Goal: Use online tool/utility: Utilize a website feature to perform a specific function

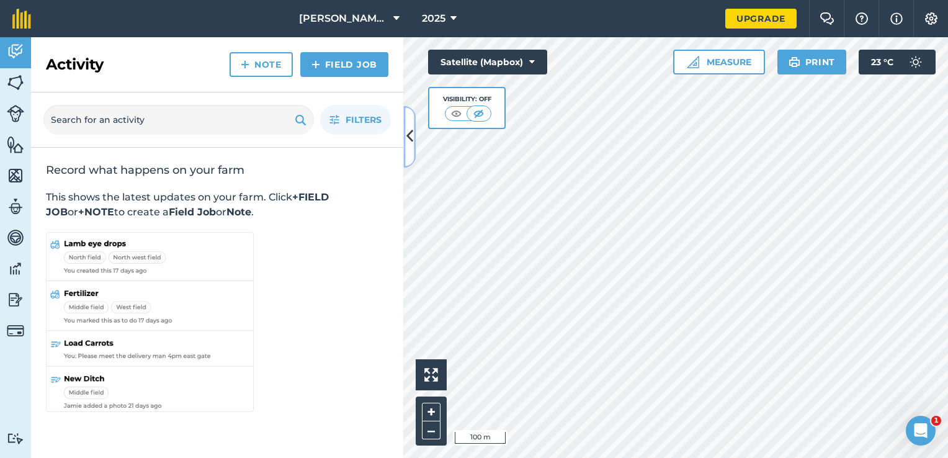
click at [412, 140] on icon at bounding box center [409, 137] width 7 height 22
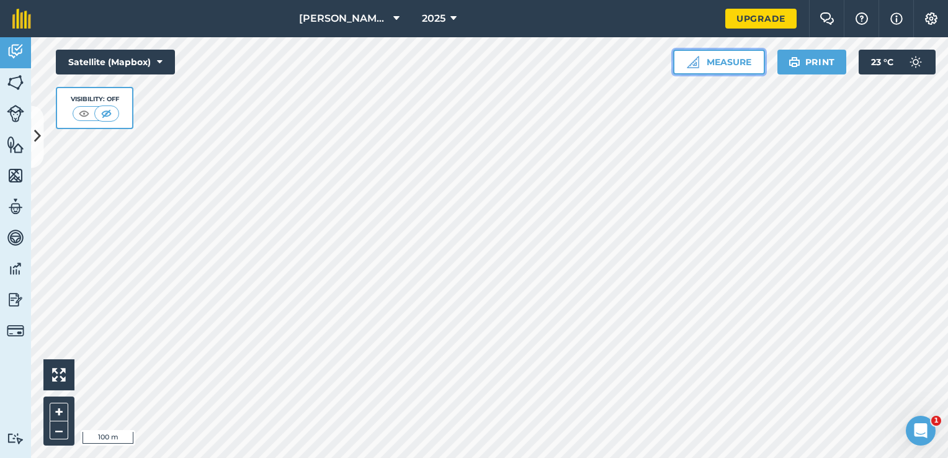
click at [728, 58] on button "Measure" at bounding box center [719, 62] width 92 height 25
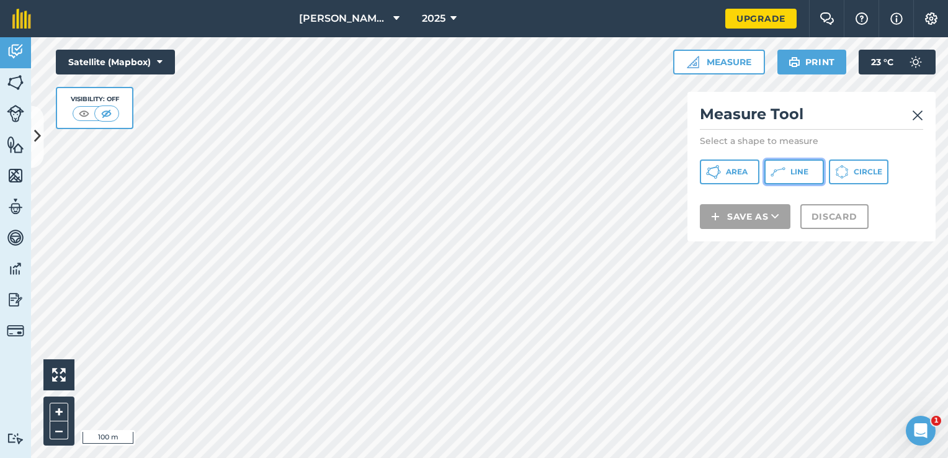
click at [721, 174] on icon at bounding box center [713, 171] width 15 height 15
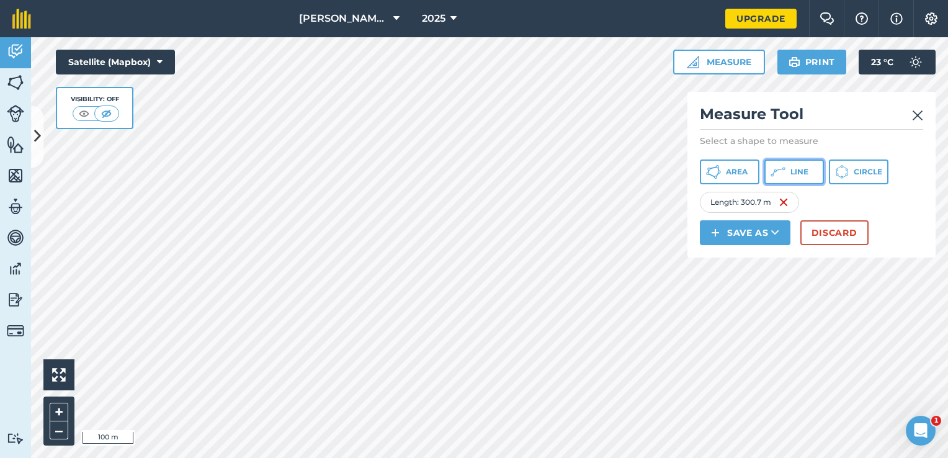
click at [789, 169] on button "Line" at bounding box center [794, 171] width 60 height 25
click at [835, 237] on button "Discard" at bounding box center [834, 232] width 68 height 25
